Goal: Task Accomplishment & Management: Complete application form

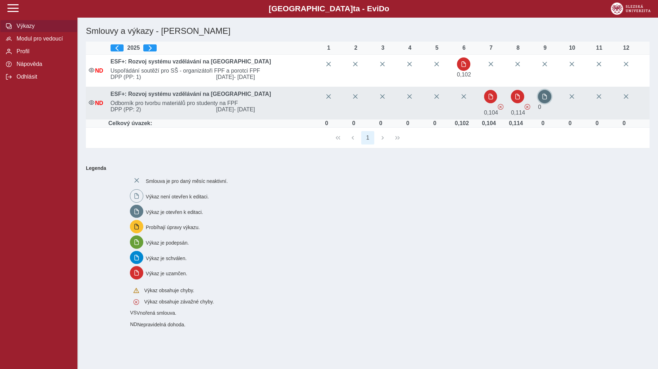
click at [551, 96] on button "button" at bounding box center [544, 96] width 13 height 13
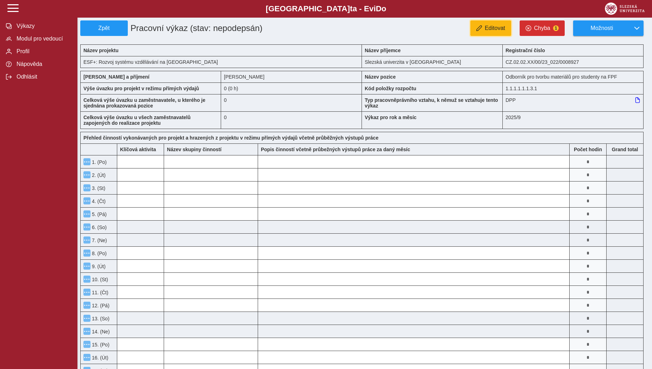
click at [479, 32] on button "Editovat" at bounding box center [490, 27] width 41 height 15
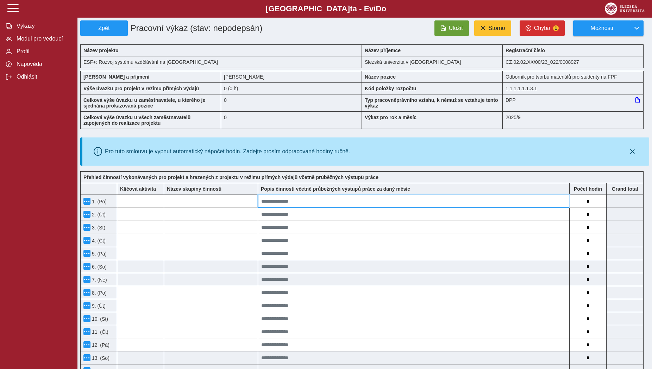
click at [384, 207] on input at bounding box center [413, 201] width 311 height 13
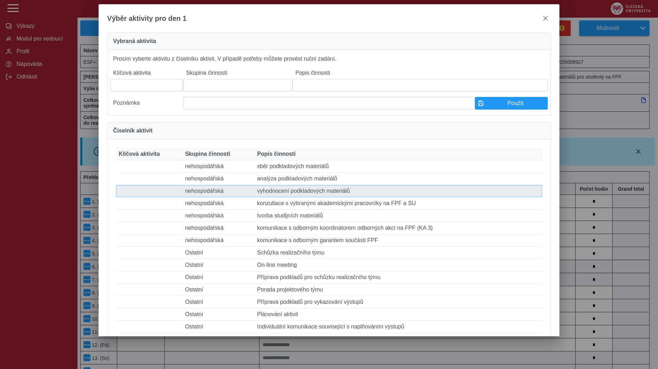
click at [329, 197] on td "Popis činnosti vyhodnocení podkladových materiálů" at bounding box center [398, 191] width 288 height 12
type input "**********"
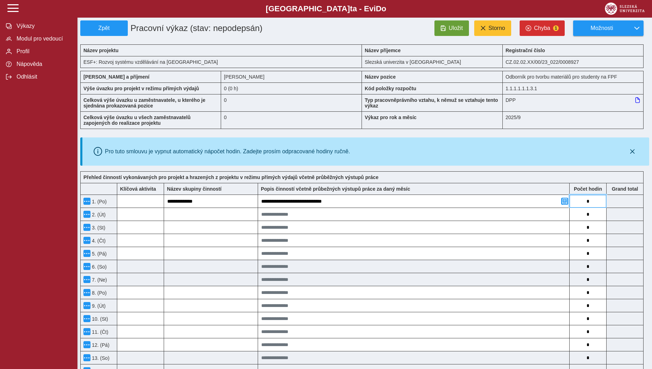
drag, startPoint x: 584, startPoint y: 204, endPoint x: 588, endPoint y: 203, distance: 4.7
click at [588, 203] on input "*" at bounding box center [588, 201] width 37 height 13
type input "*"
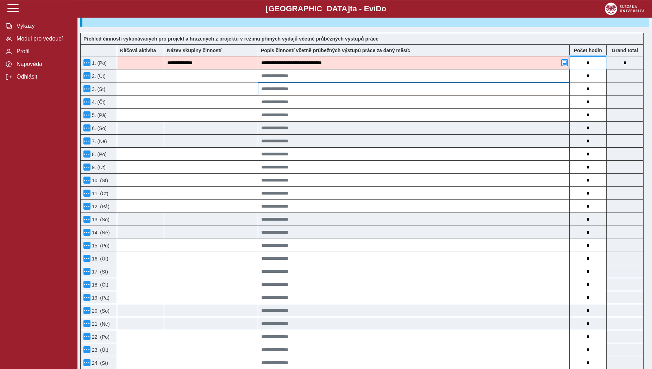
scroll to position [144, 0]
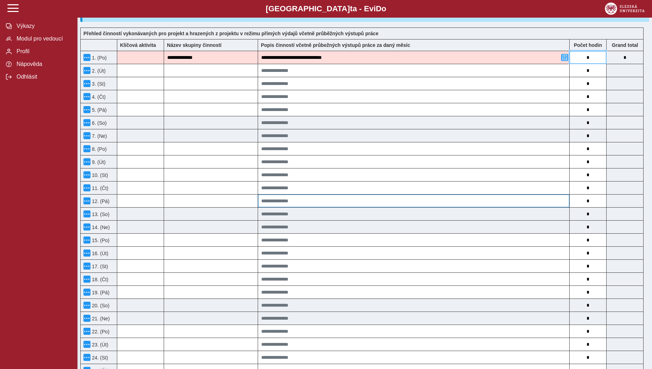
type input "*"
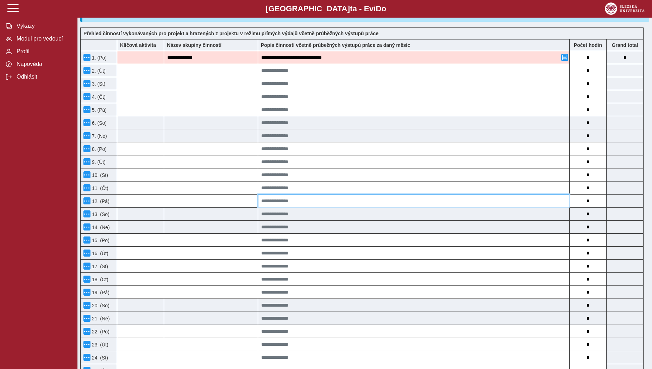
click at [455, 200] on input at bounding box center [413, 200] width 311 height 13
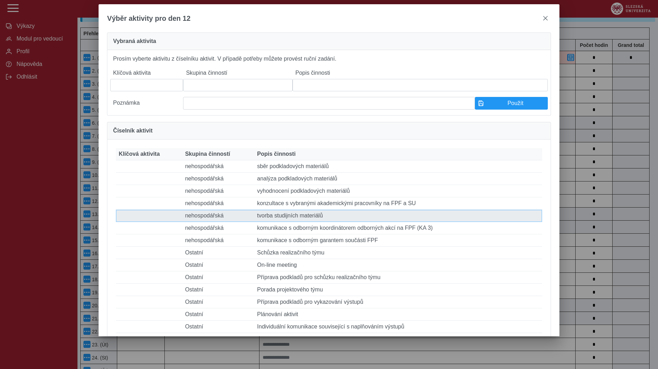
click at [421, 222] on td "Popis činnosti tvorba studijních materiálů" at bounding box center [398, 216] width 288 height 12
type input "**********"
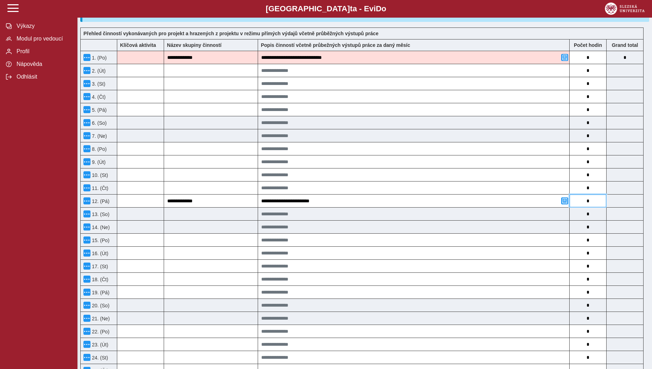
drag, startPoint x: 585, startPoint y: 206, endPoint x: 591, endPoint y: 203, distance: 6.9
click at [591, 203] on input "*" at bounding box center [588, 200] width 37 height 13
type input "*"
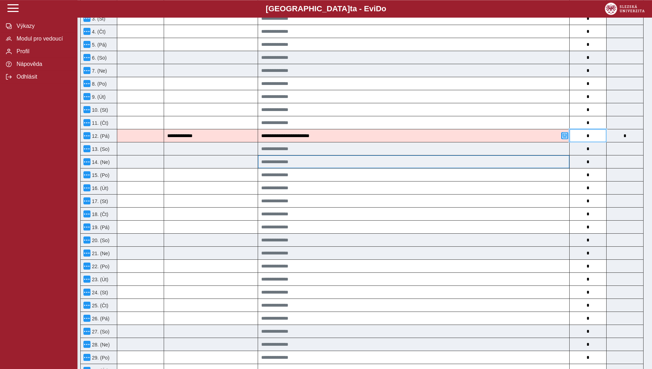
scroll to position [216, 0]
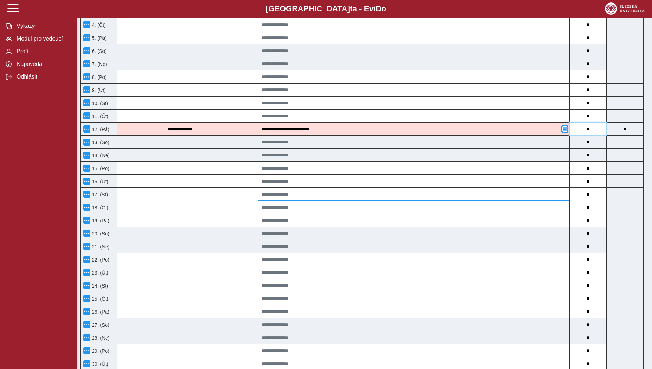
type input "*"
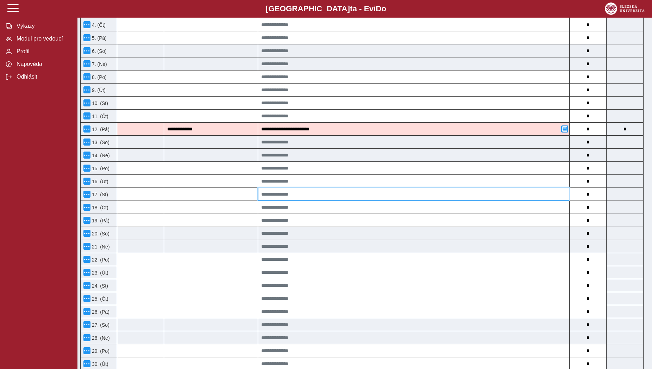
click at [514, 200] on input at bounding box center [413, 194] width 311 height 13
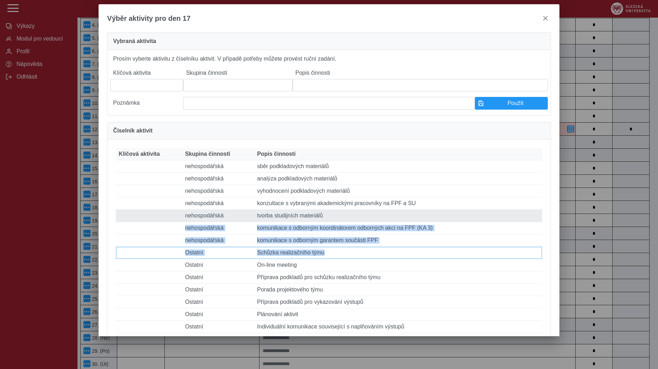
click at [513, 199] on tbody "Klíčová aktivita Skupina činností nehospodářská Popis činnosti sběr podkladovýc…" at bounding box center [329, 314] width 426 height 308
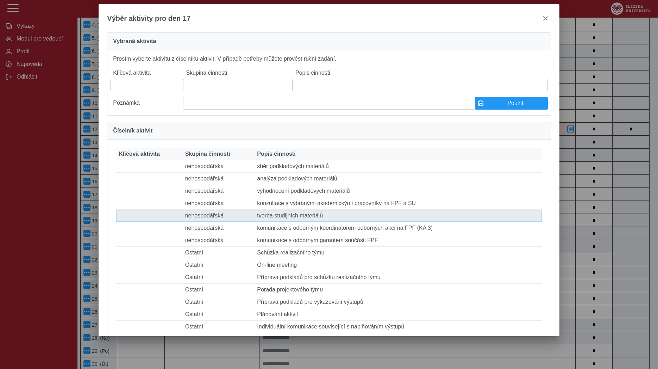
click at [342, 222] on td "Popis činnosti tvorba studijních materiálů" at bounding box center [398, 216] width 288 height 12
type input "**********"
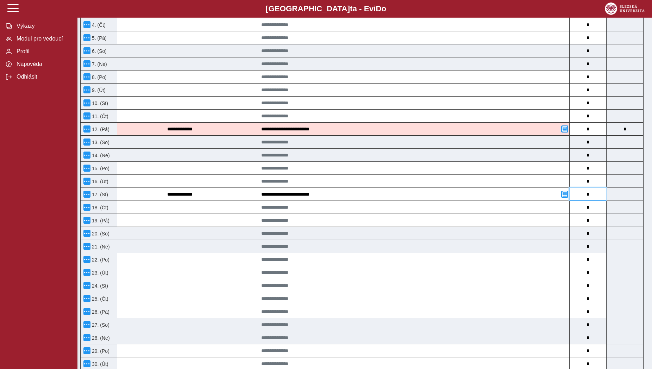
click at [588, 198] on input "*" at bounding box center [588, 194] width 37 height 13
type input "*"
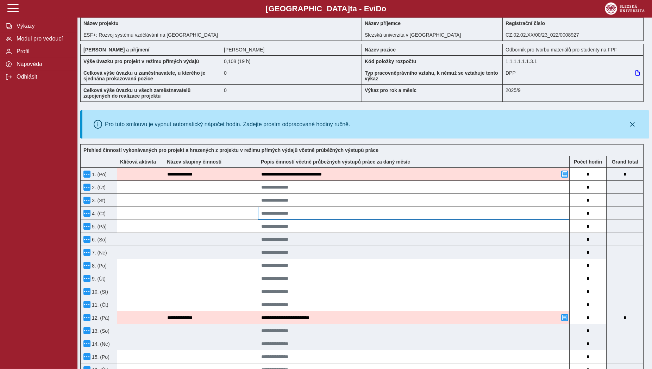
scroll to position [0, 0]
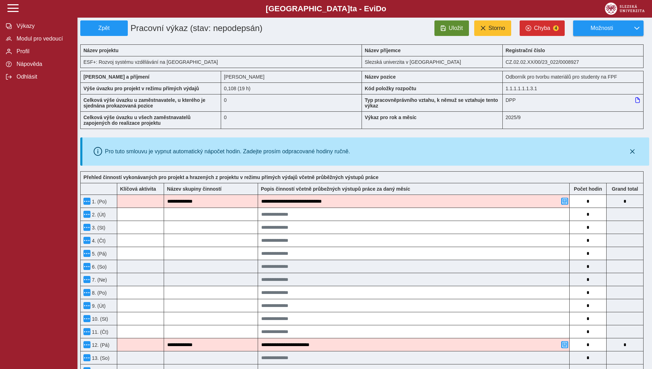
type input "*"
click at [454, 27] on span "Uložit" at bounding box center [456, 28] width 14 height 6
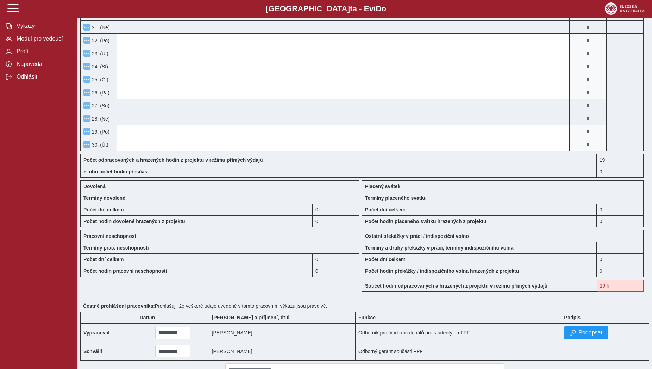
scroll to position [444, 0]
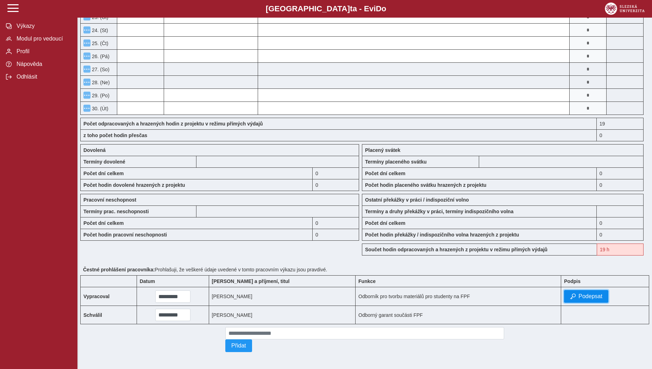
click at [580, 293] on span "Podepsat" at bounding box center [591, 296] width 24 height 6
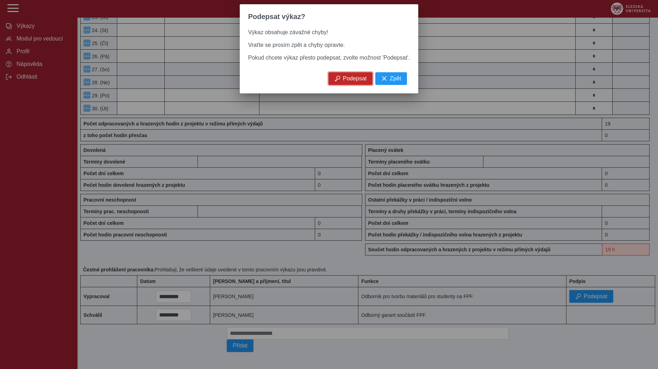
click at [352, 82] on span "Podepsat" at bounding box center [355, 78] width 24 height 6
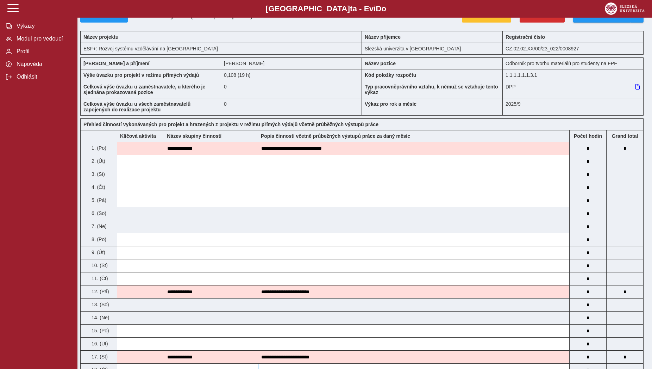
scroll to position [0, 0]
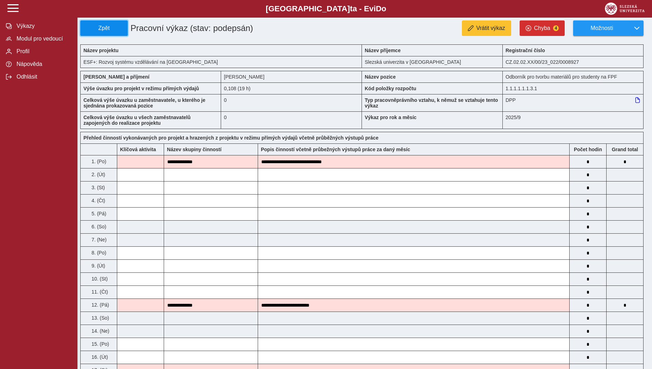
click at [119, 26] on span "Zpět" at bounding box center [103, 28] width 41 height 6
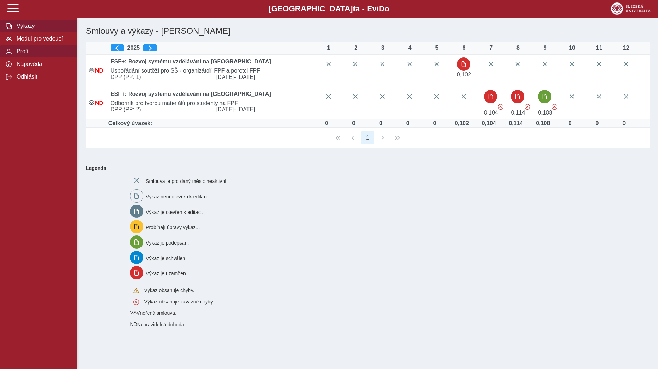
click at [66, 55] on span "Profil" at bounding box center [42, 51] width 57 height 6
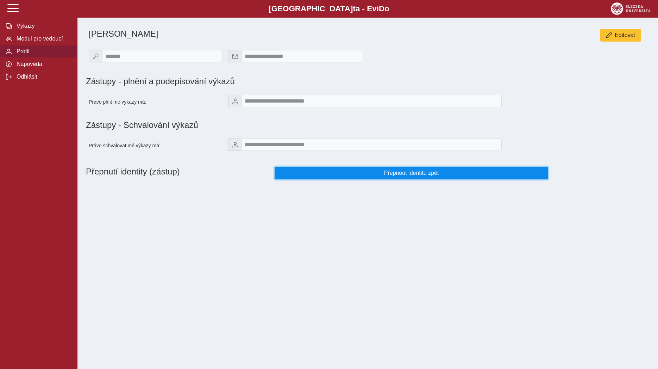
click at [313, 179] on button "Přepnout identitu zpět" at bounding box center [412, 173] width 274 height 13
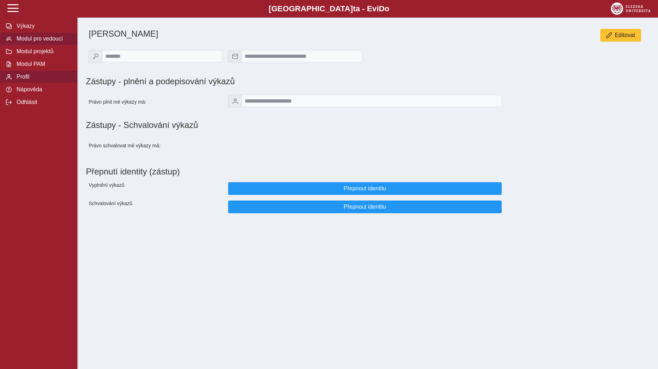
click at [50, 42] on span "Modul pro vedoucí" at bounding box center [42, 39] width 57 height 6
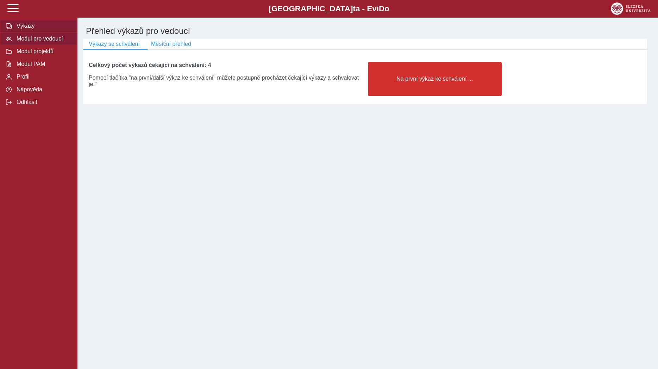
click at [36, 29] on span "Výkazy" at bounding box center [42, 26] width 57 height 6
